Goal: Task Accomplishment & Management: Manage account settings

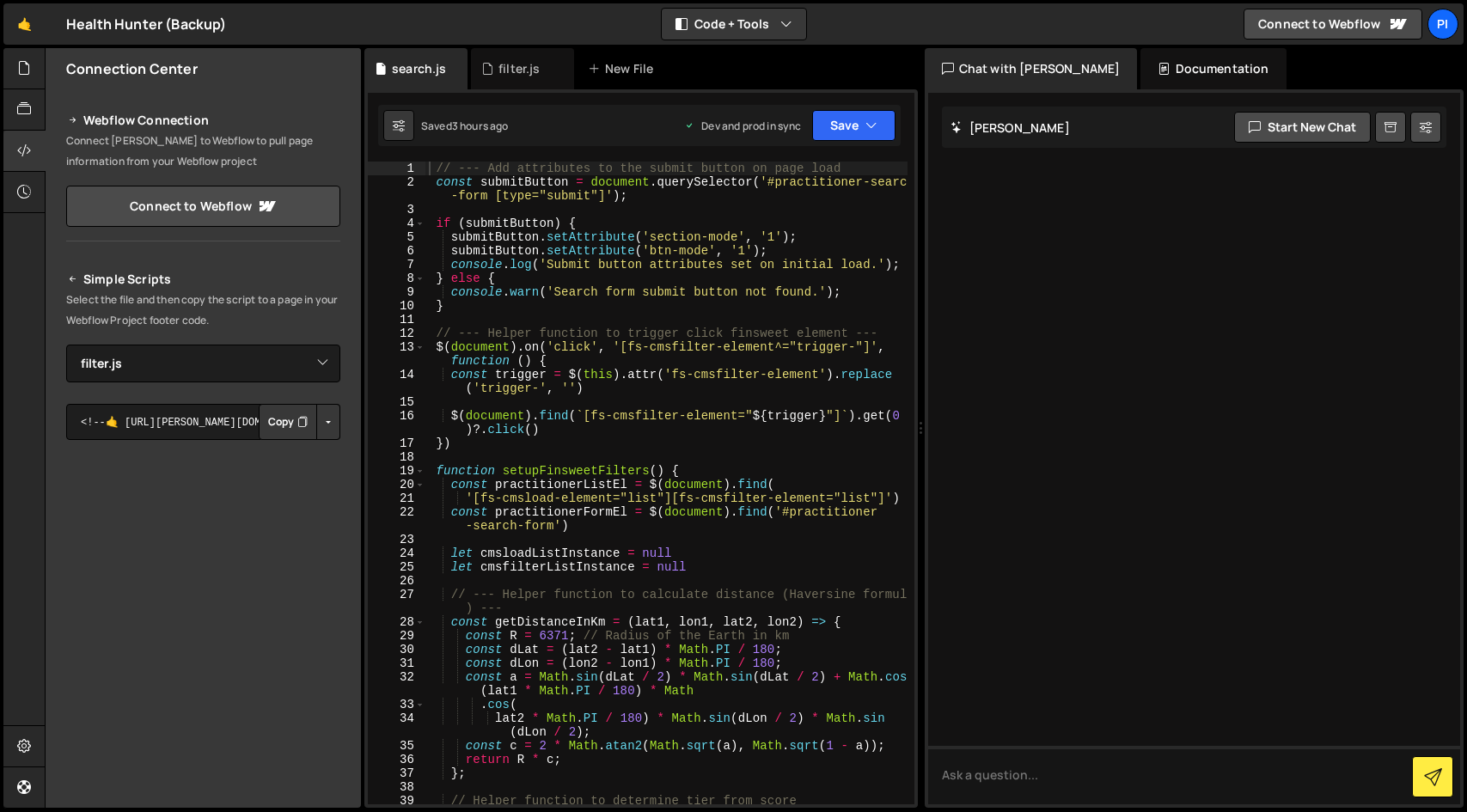
select select "47348"
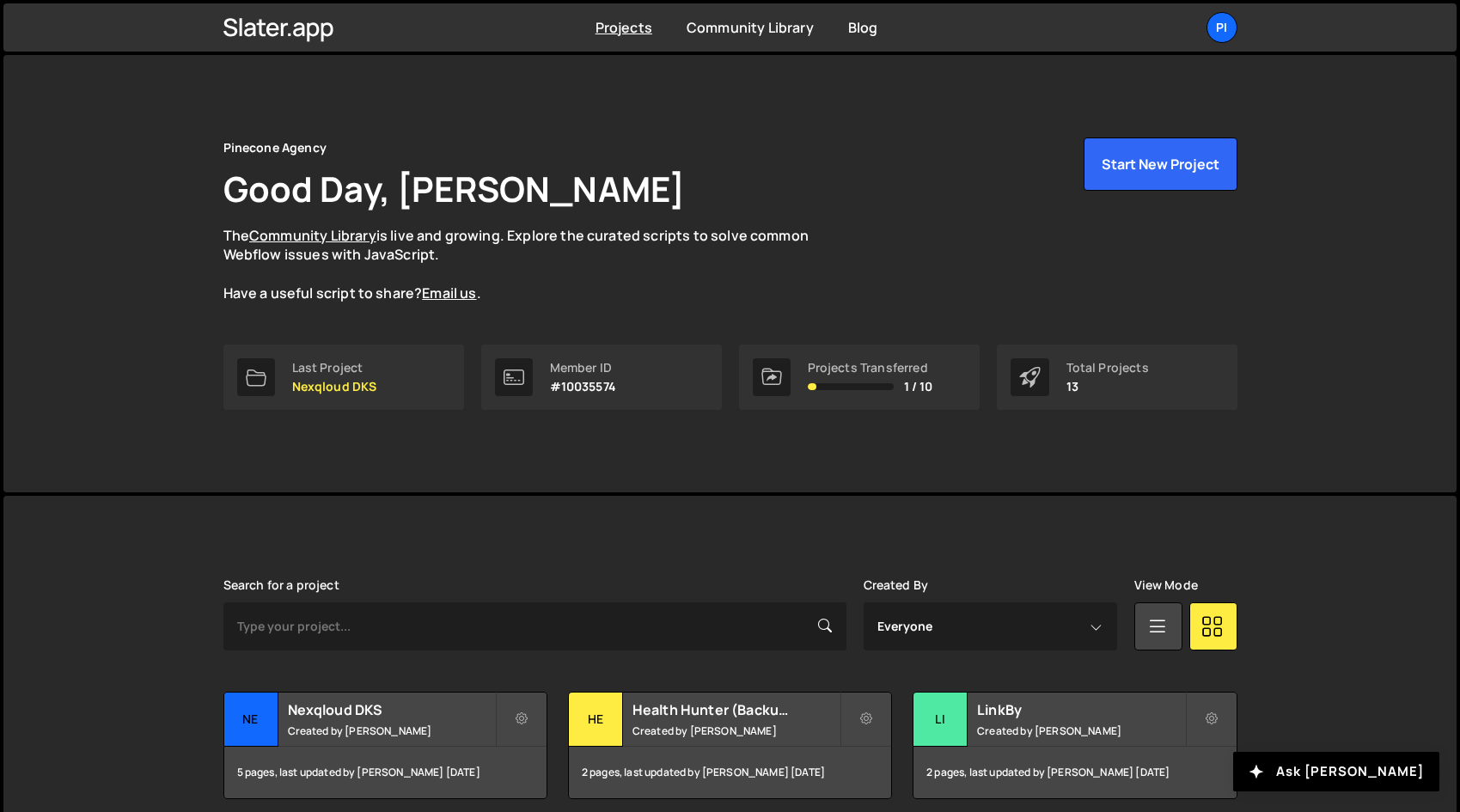
scroll to position [5, 0]
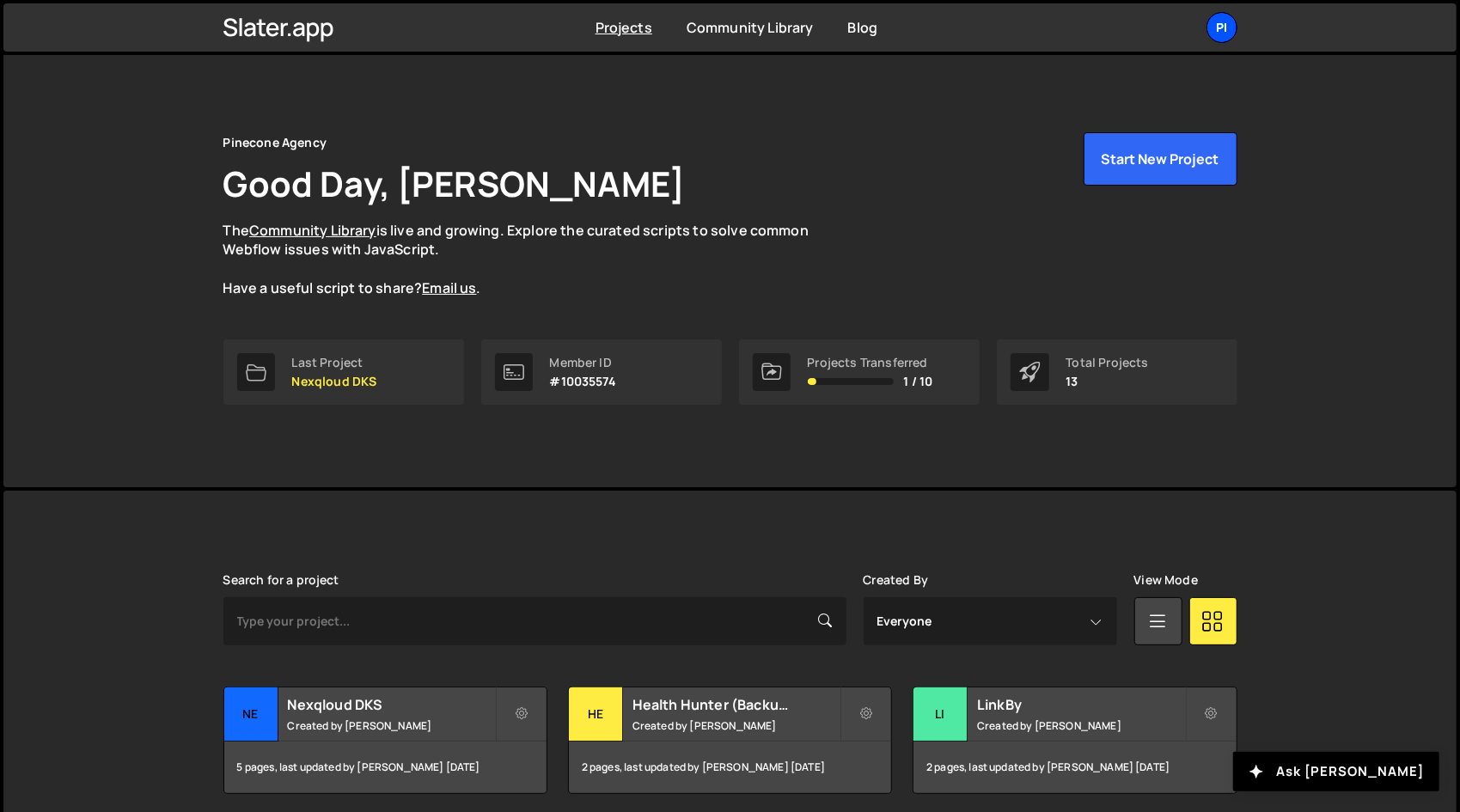
click at [1213, 34] on div "Pi" at bounding box center [1221, 27] width 31 height 31
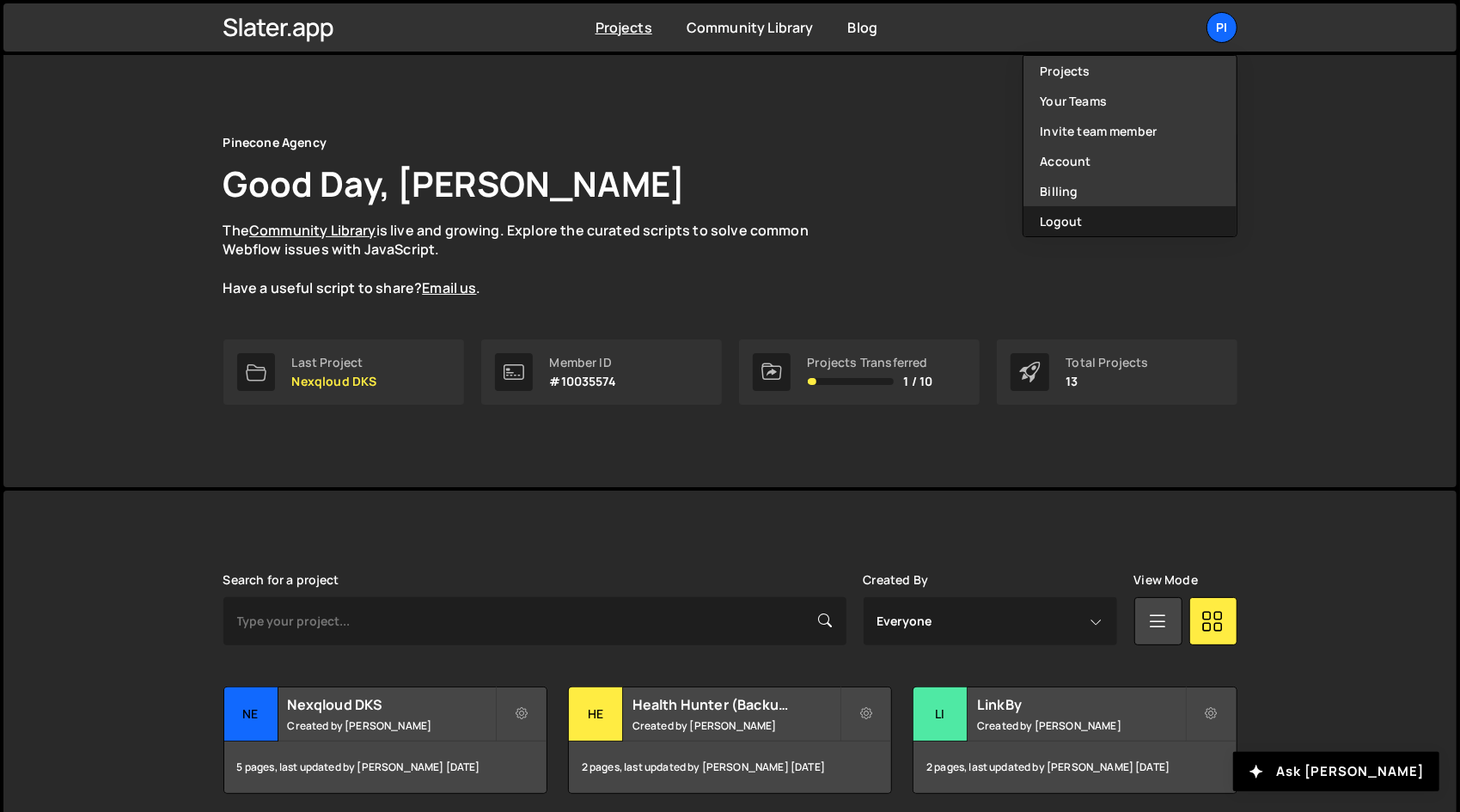
click at [1087, 220] on button "Logout" at bounding box center [1130, 222] width 213 height 30
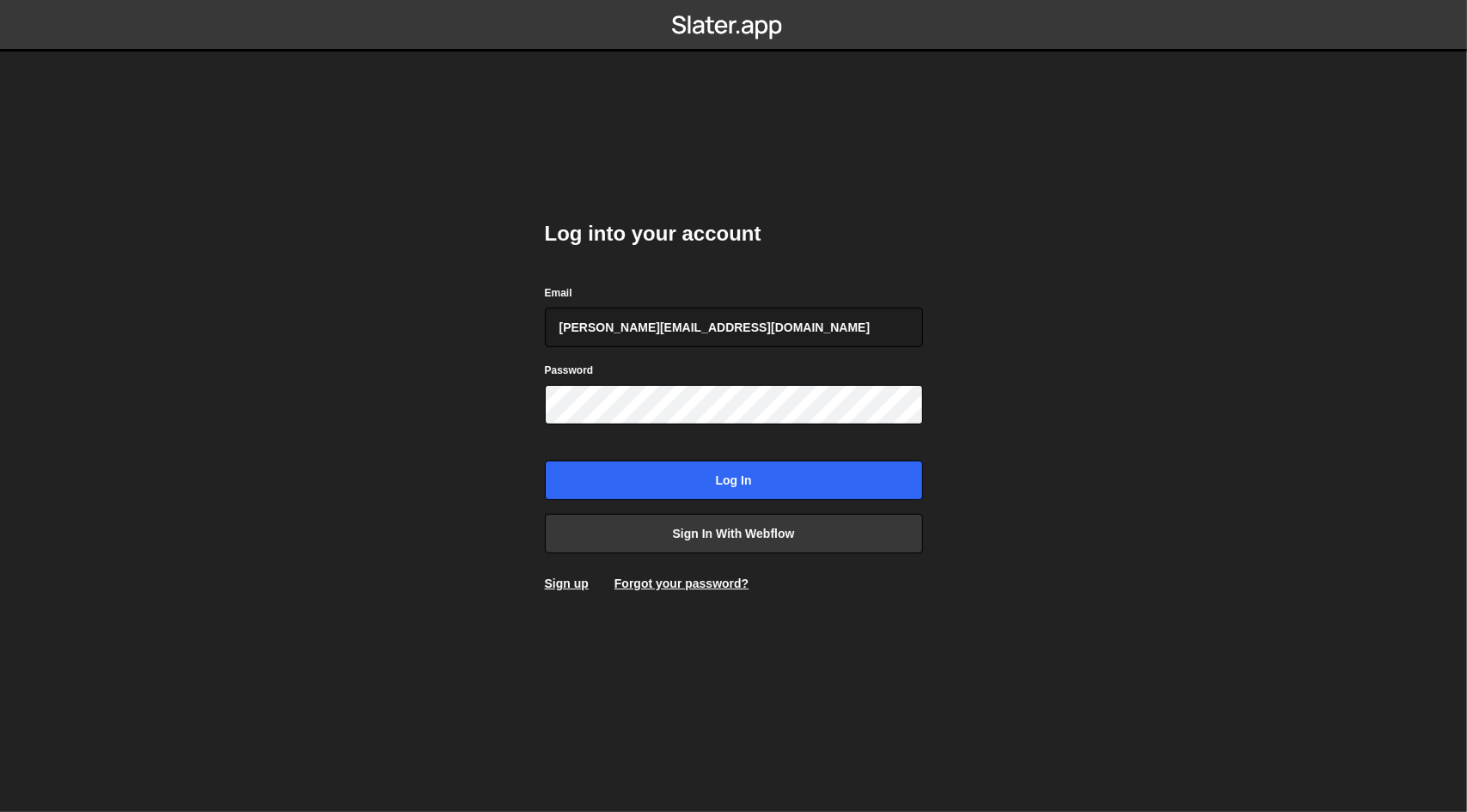
type input "sarah@healthhunter.au"
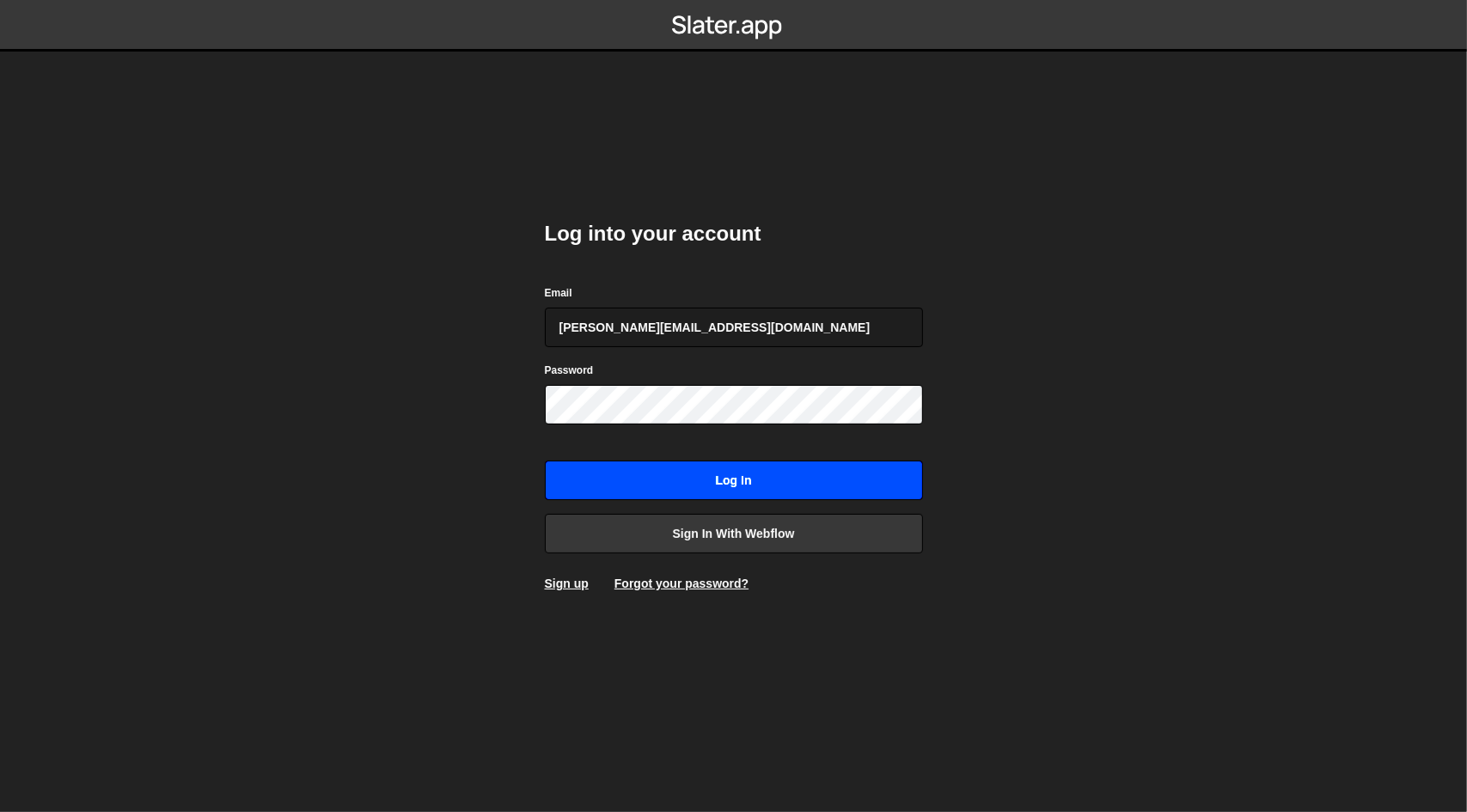
click at [645, 484] on input "Log in" at bounding box center [734, 481] width 379 height 40
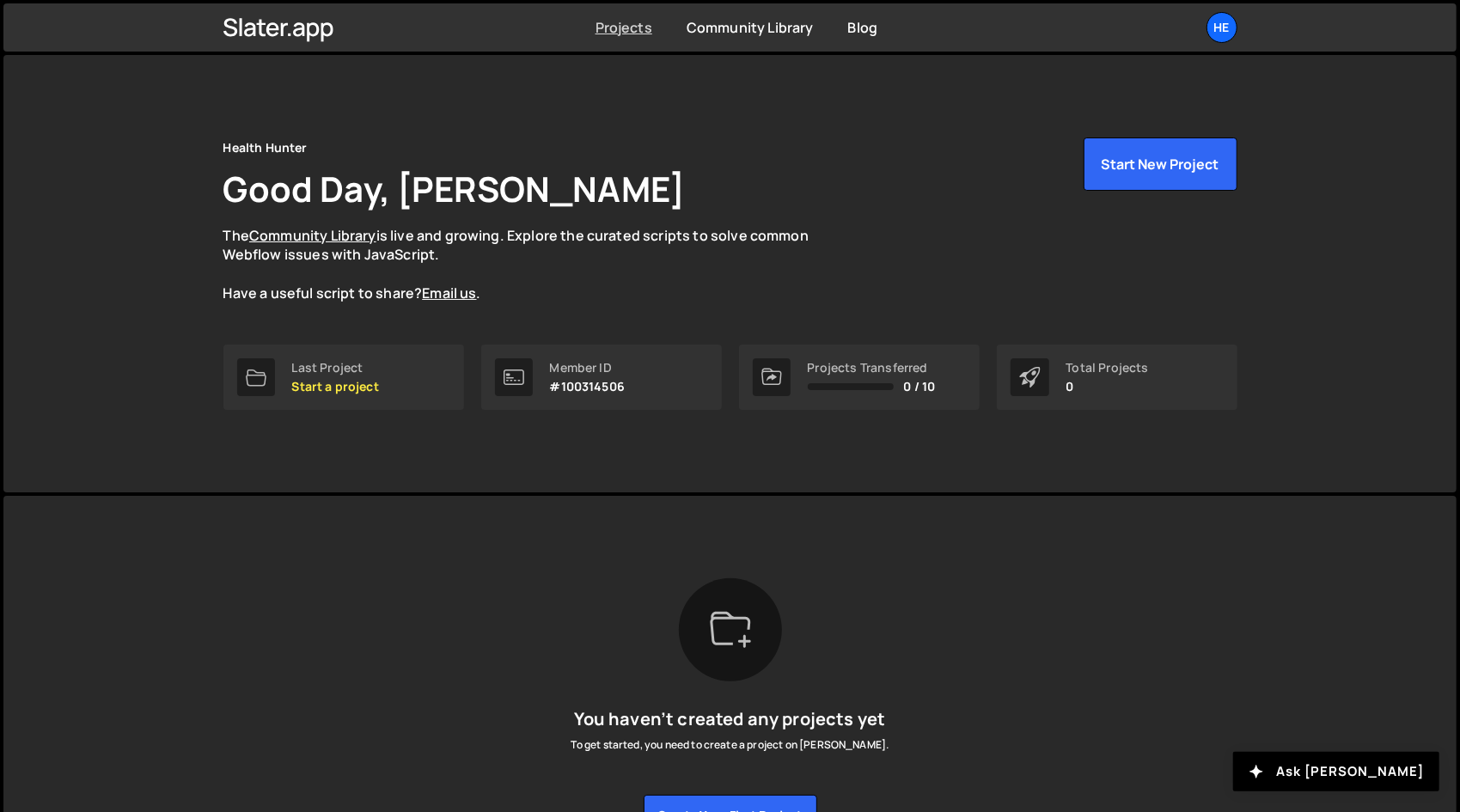
click at [626, 25] on link "Projects" at bounding box center [623, 27] width 57 height 19
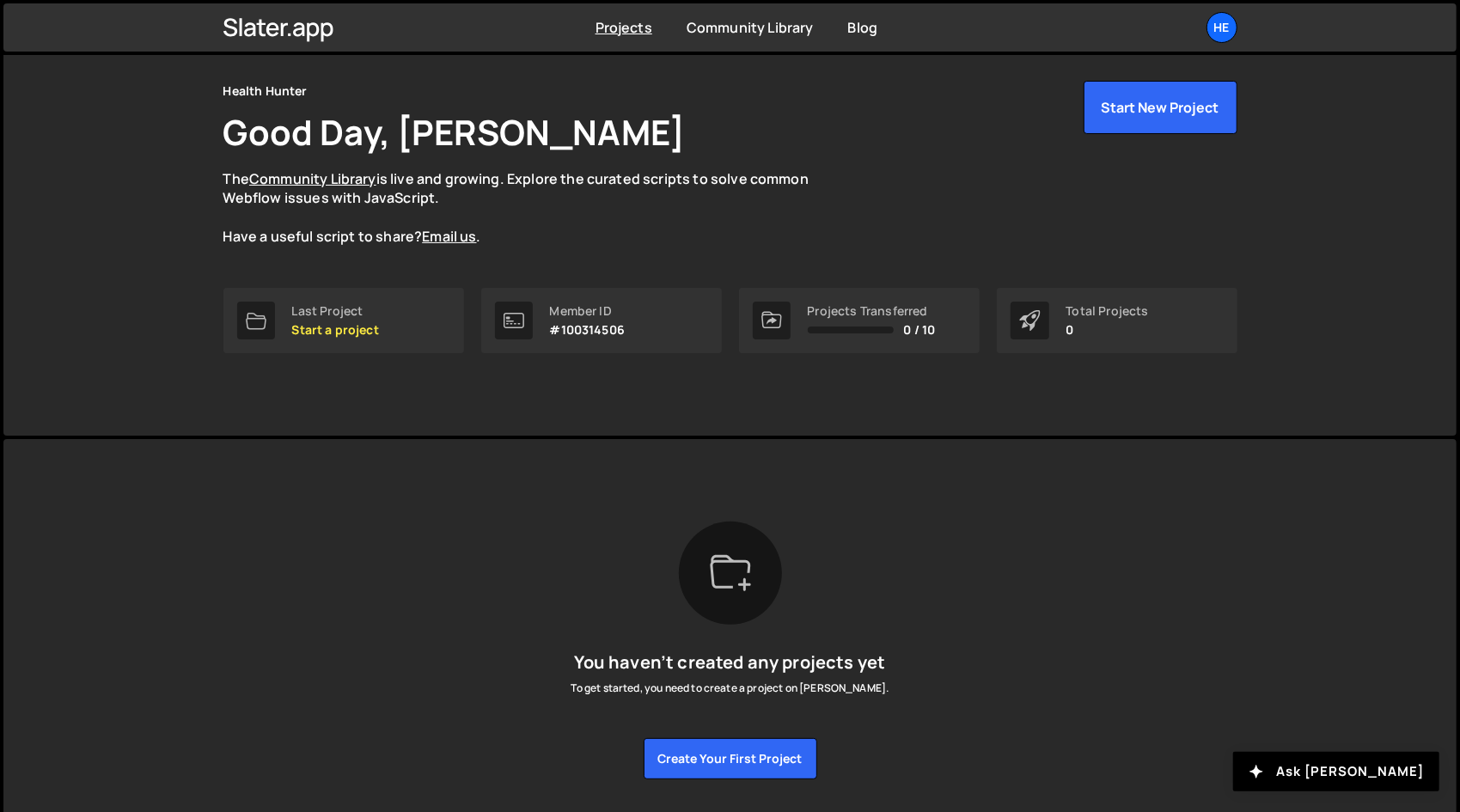
scroll to position [57, 0]
